Goal: Manage account settings

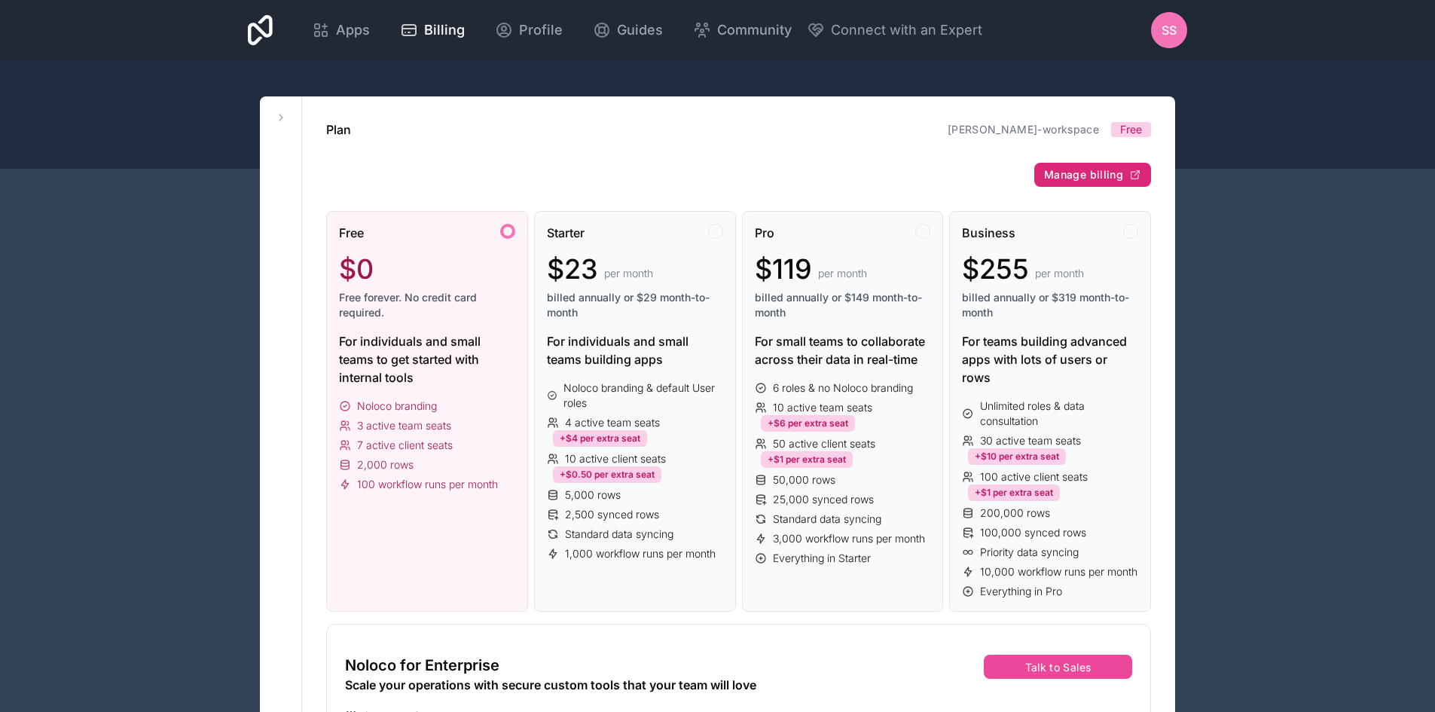
click at [1100, 176] on span "Manage billing" at bounding box center [1083, 175] width 79 height 14
click at [264, 23] on icon at bounding box center [260, 30] width 25 height 30
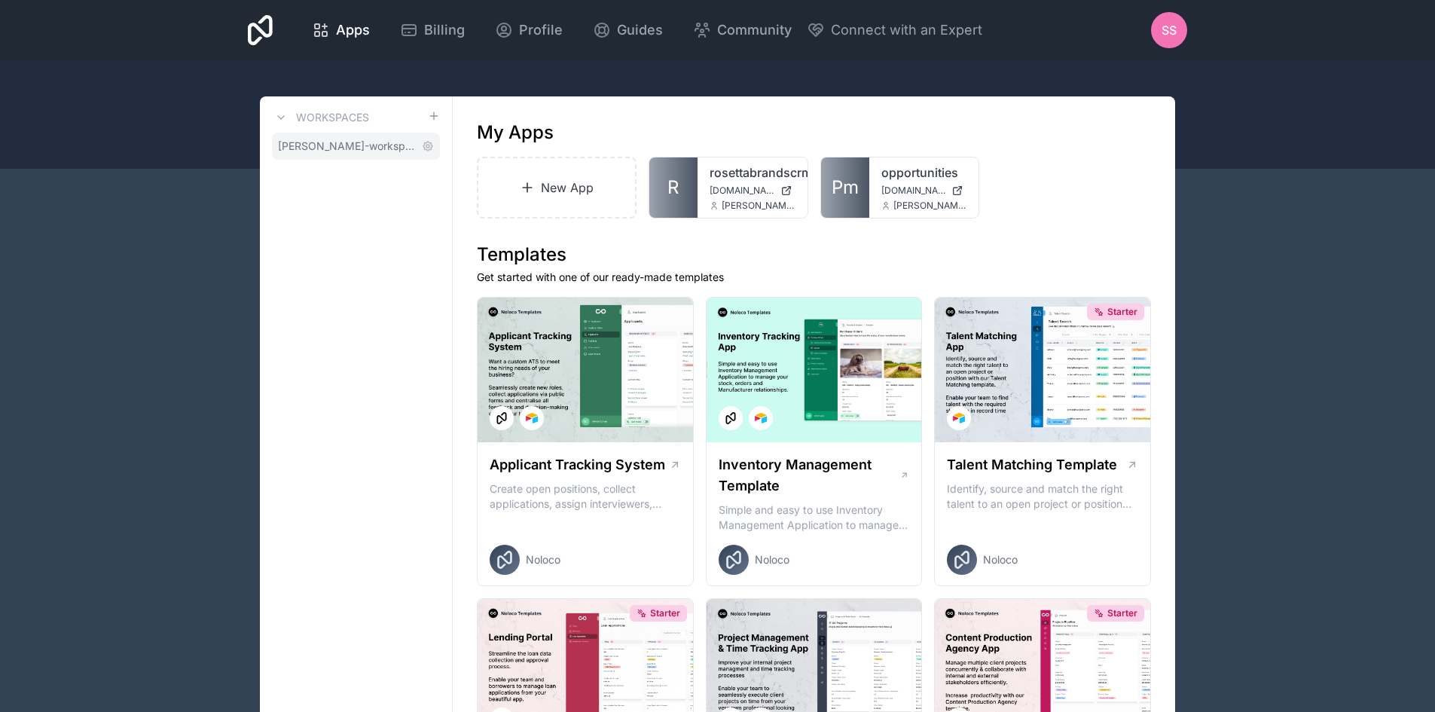
drag, startPoint x: 380, startPoint y: 142, endPoint x: 412, endPoint y: 148, distance: 32.2
click at [380, 142] on span "[PERSON_NAME]-workspace" at bounding box center [347, 146] width 138 height 15
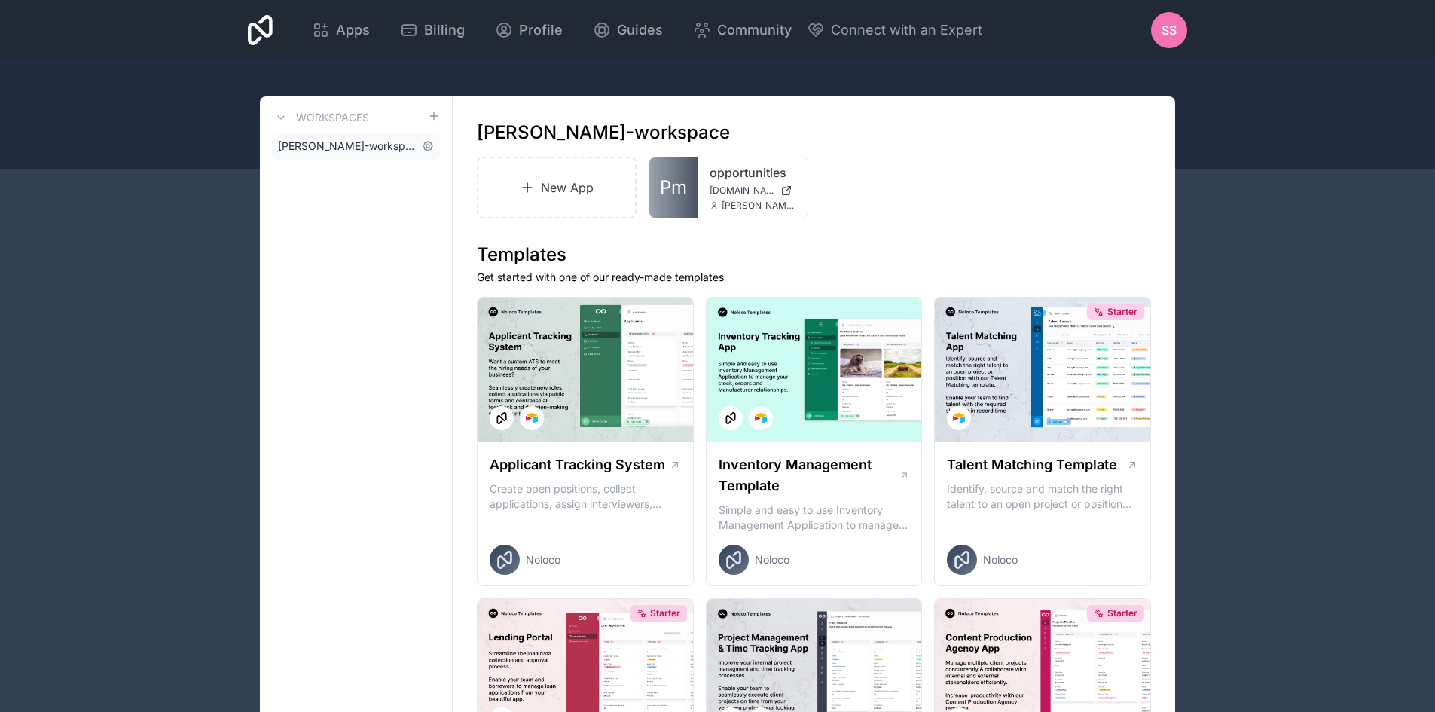
click at [301, 142] on span "[PERSON_NAME]-workspace" at bounding box center [347, 146] width 138 height 15
click at [410, 148] on link "[PERSON_NAME]-workspace" at bounding box center [356, 146] width 168 height 27
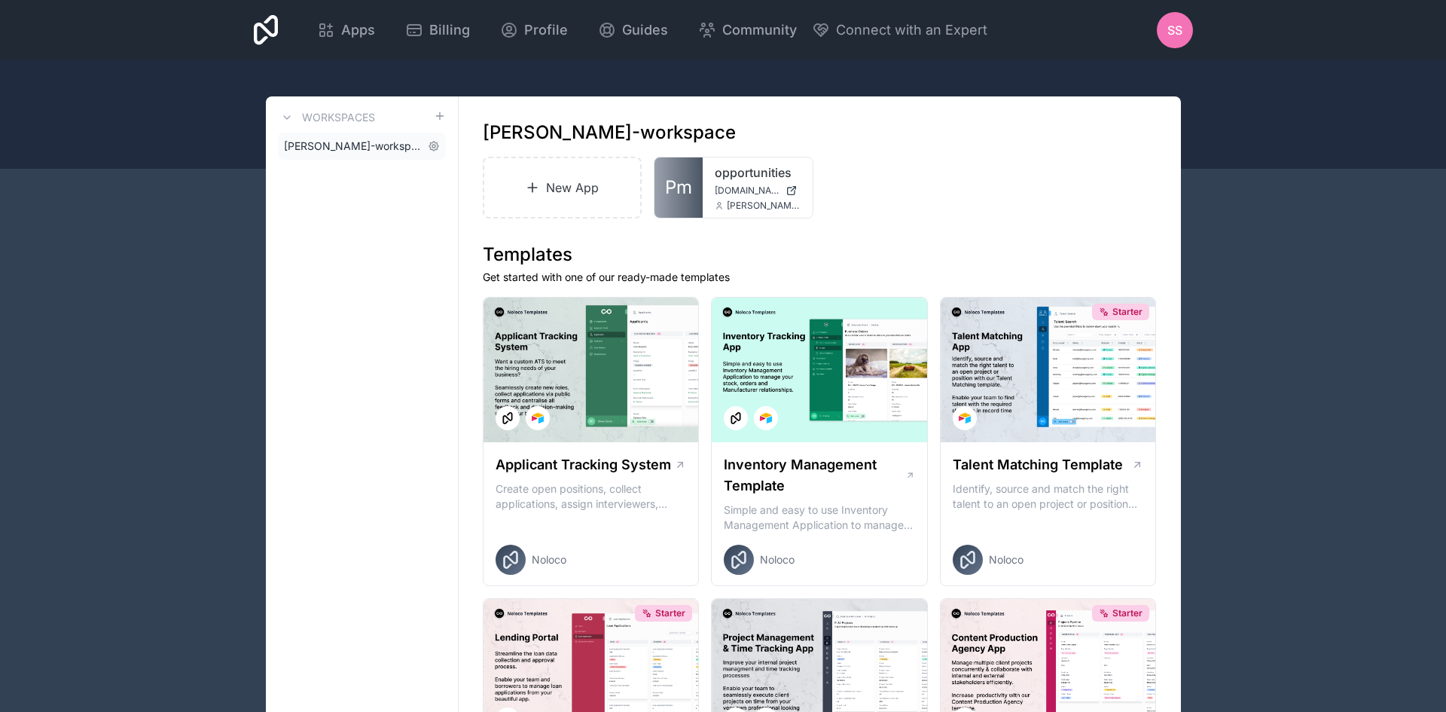
click at [358, 141] on span "[PERSON_NAME]-workspace" at bounding box center [353, 146] width 138 height 15
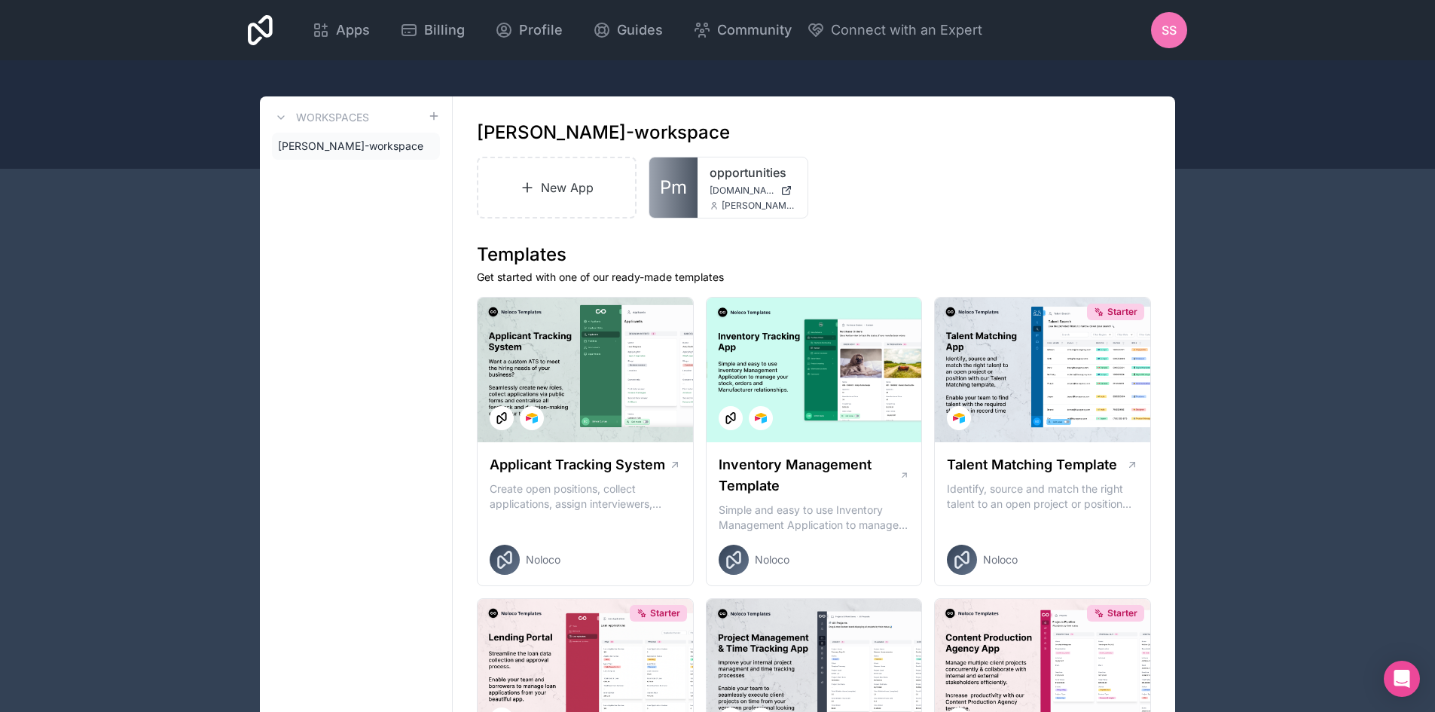
click at [1172, 29] on span "SS" at bounding box center [1168, 30] width 15 height 18
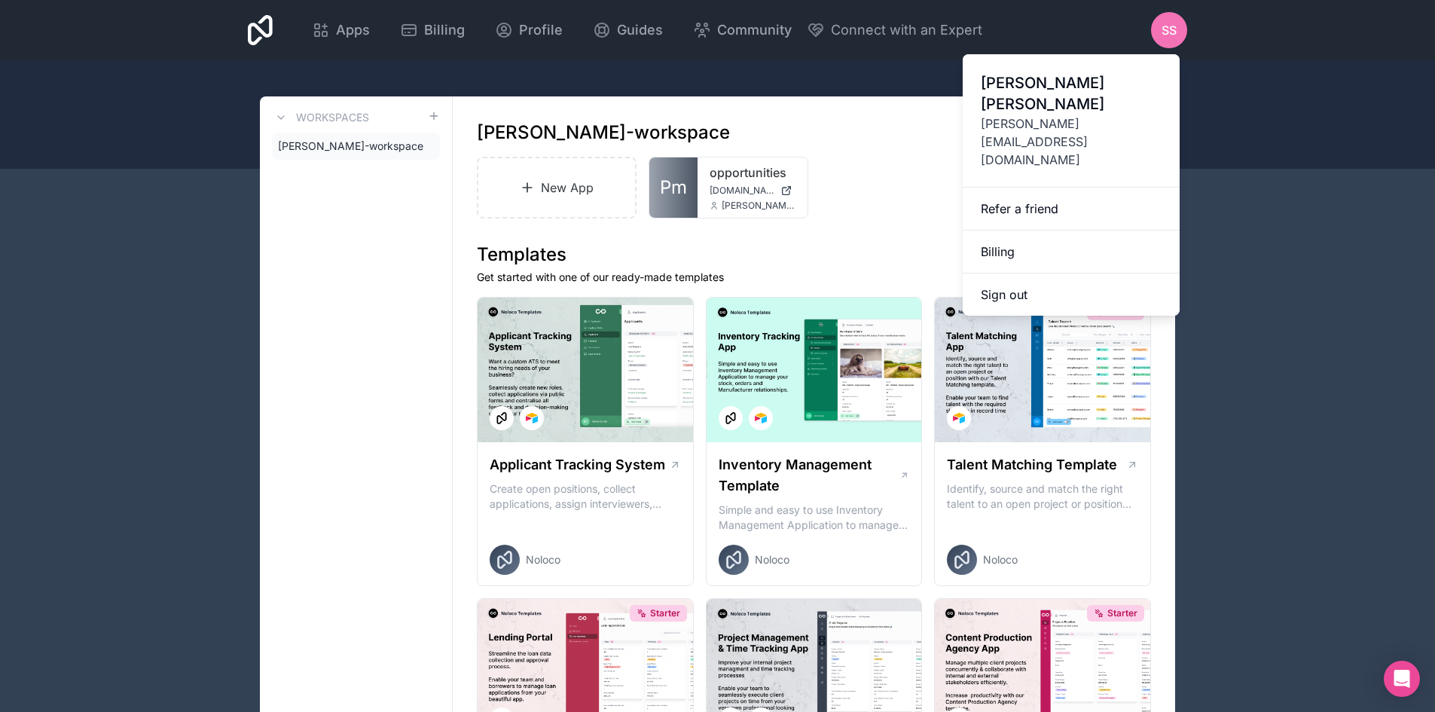
click at [1085, 89] on span "[PERSON_NAME]" at bounding box center [1071, 93] width 181 height 42
